Goal: Task Accomplishment & Management: Use online tool/utility

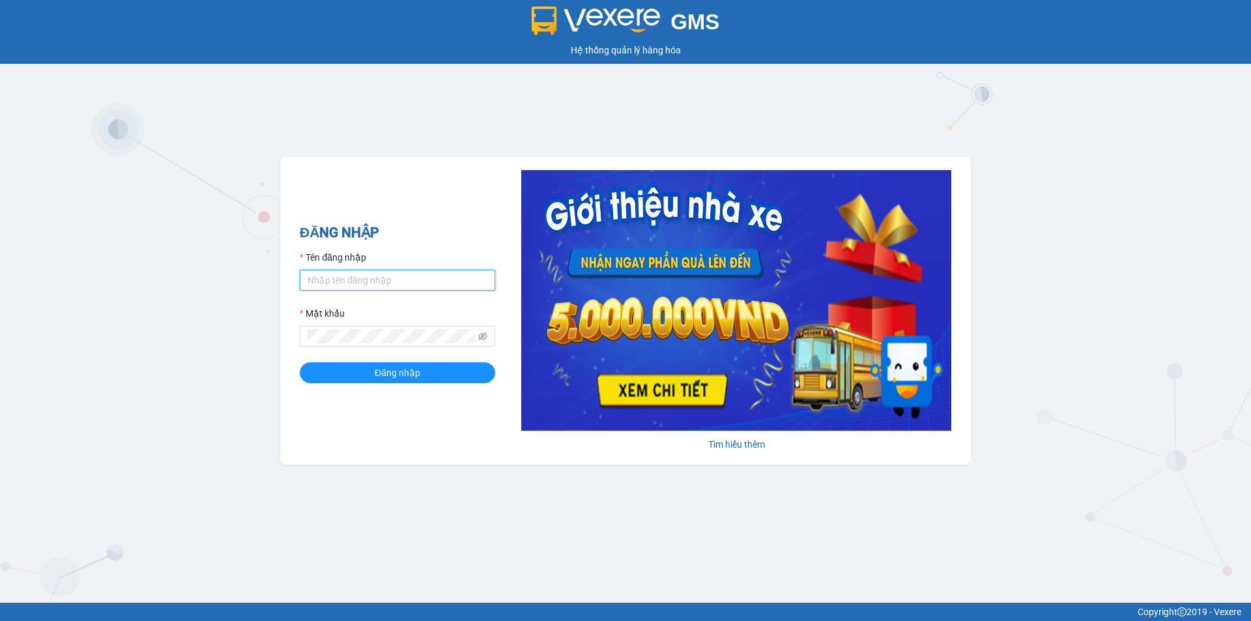
click at [392, 273] on input "Tên đăng nhập" at bounding box center [397, 280] width 195 height 21
type input "tuyet.apq"
click at [358, 344] on span at bounding box center [397, 336] width 195 height 21
click at [347, 324] on div "Mật khẩu" at bounding box center [397, 326] width 195 height 40
click at [392, 372] on span "Đăng nhập" at bounding box center [398, 372] width 46 height 14
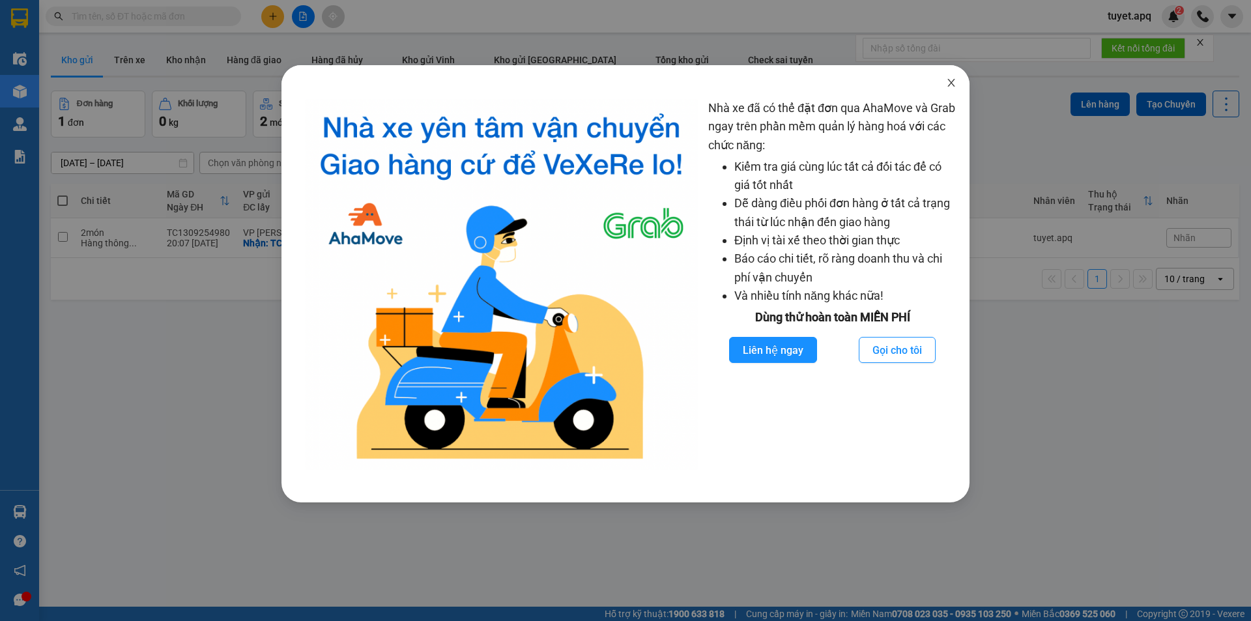
drag, startPoint x: 950, startPoint y: 78, endPoint x: 941, endPoint y: 91, distance: 16.4
click at [950, 78] on span "Close" at bounding box center [951, 83] width 36 height 36
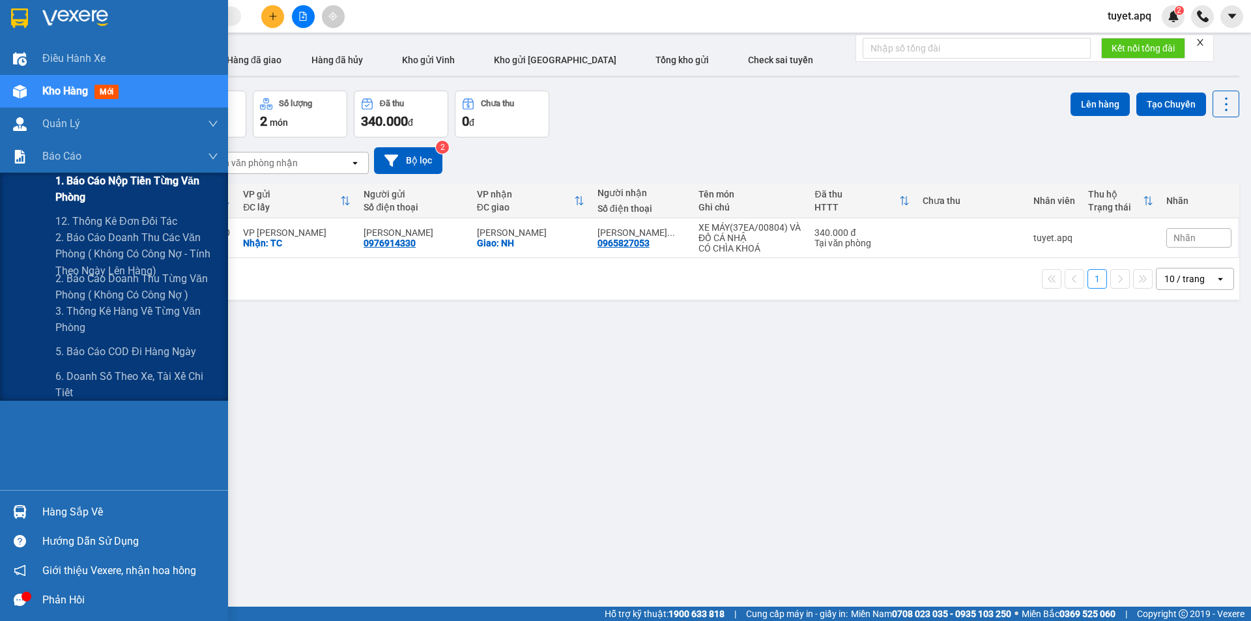
click at [106, 180] on span "1. Báo cáo nộp tiền từng văn phòng" at bounding box center [136, 189] width 163 height 33
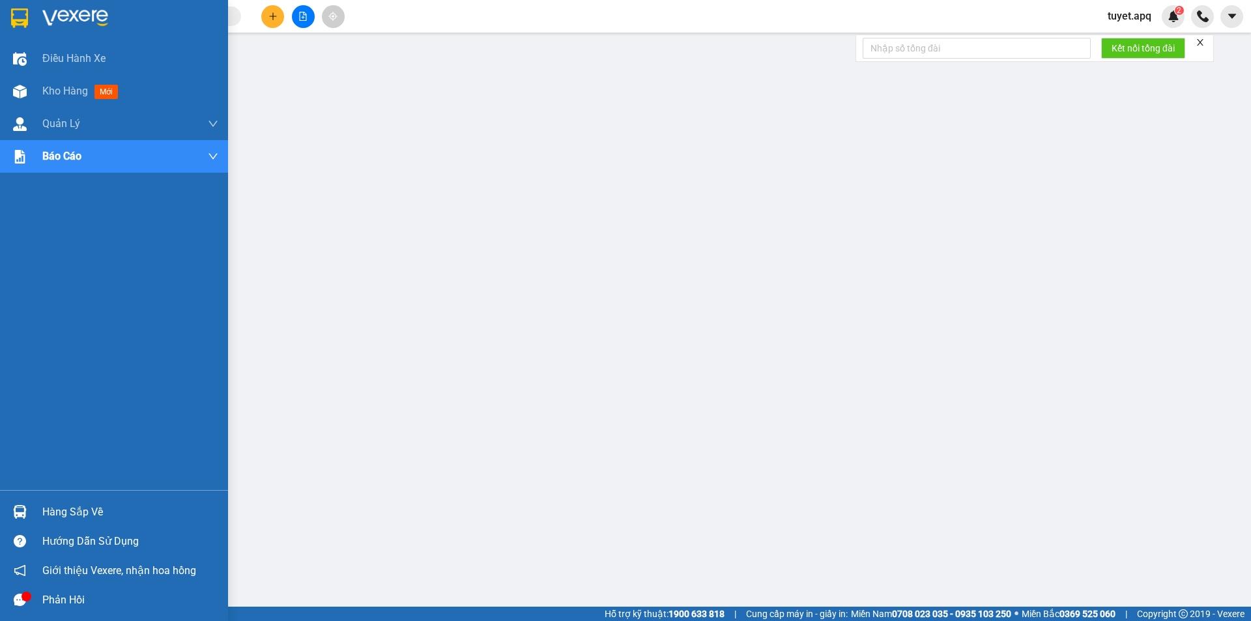
click at [25, 505] on img at bounding box center [20, 512] width 14 height 14
drag, startPoint x: 20, startPoint y: 91, endPoint x: 72, endPoint y: 0, distance: 104.8
click at [19, 90] on img at bounding box center [20, 92] width 14 height 14
